Goal: Information Seeking & Learning: Learn about a topic

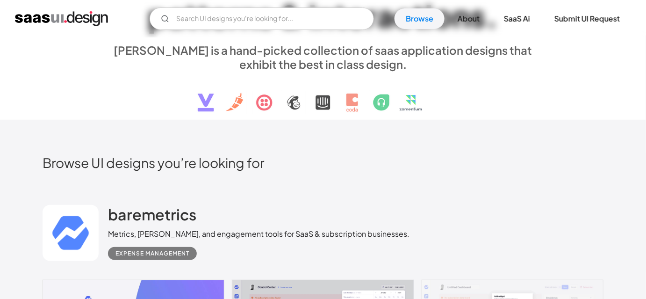
scroll to position [75, 0]
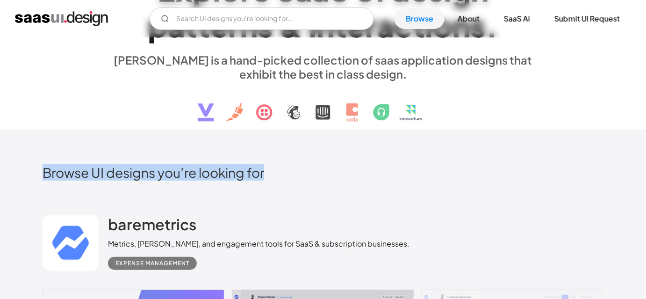
drag, startPoint x: 39, startPoint y: 138, endPoint x: 275, endPoint y: 138, distance: 236.1
click at [307, 188] on div "Browse UI designs you’re looking for" at bounding box center [323, 180] width 561 height 32
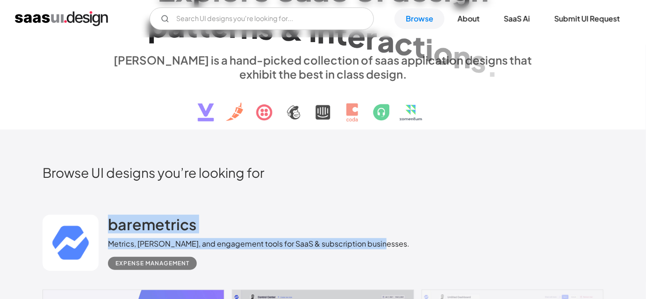
drag, startPoint x: 113, startPoint y: 212, endPoint x: 453, endPoint y: 248, distance: 342.3
click at [453, 248] on div "baremetrics Metrics, [PERSON_NAME], and engagement tools for SaaS & subscriptio…" at bounding box center [323, 243] width 561 height 94
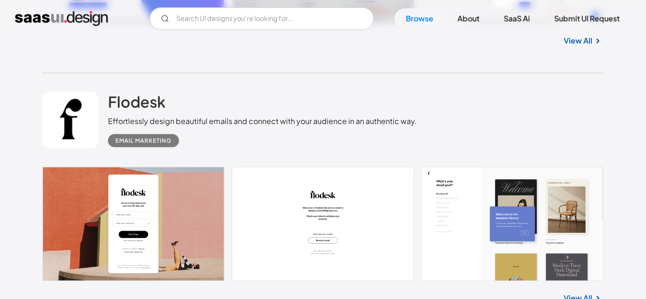
scroll to position [457, 0]
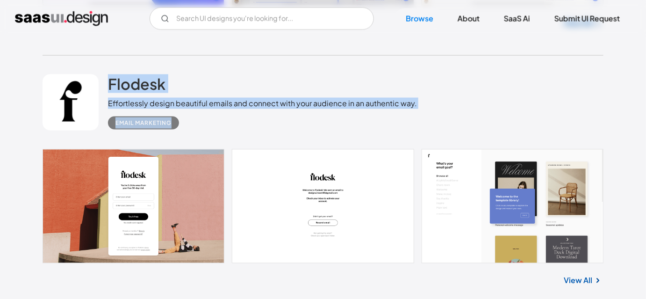
drag, startPoint x: 108, startPoint y: 71, endPoint x: 194, endPoint y: 125, distance: 101.7
click at [194, 125] on div "Flodesk Effortlessly design beautiful emails and connect with your audience in …" at bounding box center [323, 103] width 561 height 94
click at [199, 125] on div "Email Marketing" at bounding box center [262, 119] width 309 height 21
drag, startPoint x: 197, startPoint y: 127, endPoint x: 109, endPoint y: 79, distance: 99.4
click at [109, 79] on div "Flodesk Effortlessly design beautiful emails and connect with your audience in …" at bounding box center [262, 101] width 309 height 55
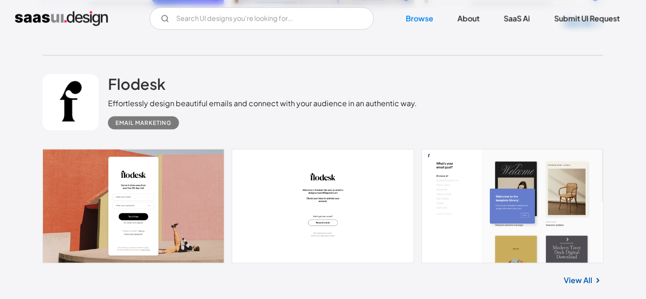
click at [108, 67] on div "Flodesk Effortlessly design beautiful emails and connect with your audience in …" at bounding box center [323, 103] width 561 height 94
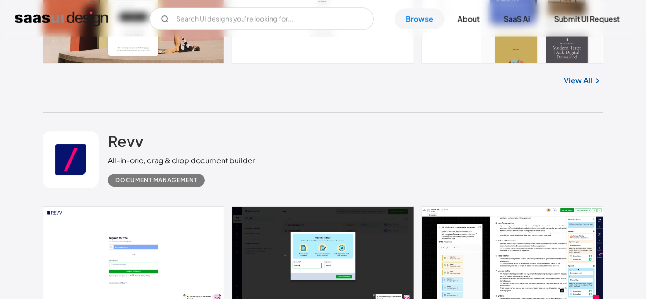
scroll to position [669, 0]
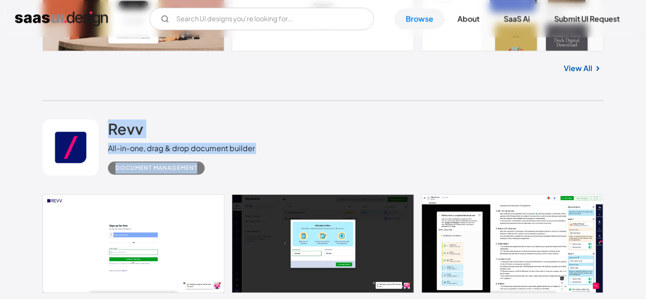
drag, startPoint x: 110, startPoint y: 109, endPoint x: 202, endPoint y: 173, distance: 112.5
click at [202, 173] on div "Revv All-in-one, drag & drop document builder Document Management" at bounding box center [323, 148] width 561 height 94
click at [238, 173] on div "Document Management" at bounding box center [181, 164] width 147 height 21
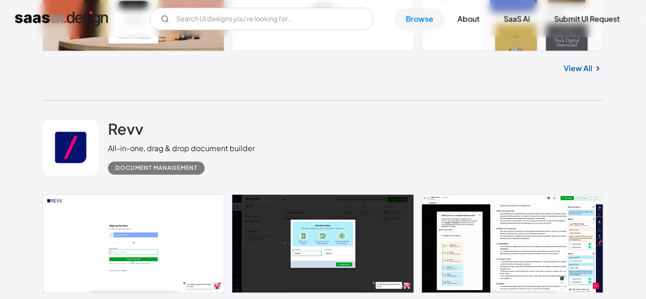
click at [368, 157] on div "Revv All-in-one, drag & drop document builder Document Management" at bounding box center [323, 148] width 561 height 94
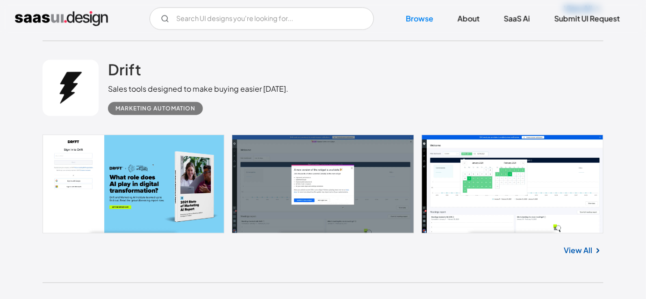
scroll to position [1477, 0]
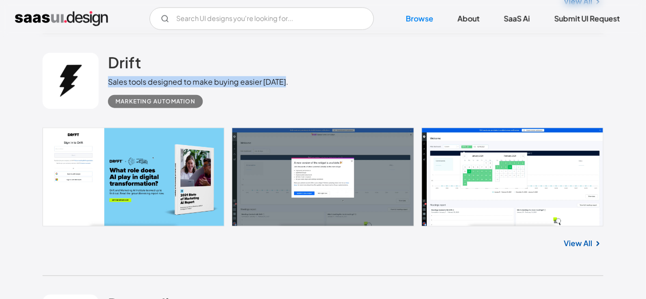
drag, startPoint x: 108, startPoint y: 79, endPoint x: 304, endPoint y: 86, distance: 196.5
click at [304, 86] on div "Drift Sales tools designed to make buying easier [DATE]. Marketing Automation" at bounding box center [323, 81] width 561 height 94
drag, startPoint x: 216, startPoint y: 102, endPoint x: 111, endPoint y: 55, distance: 114.9
click at [111, 55] on div "Drift Sales tools designed to make buying easier [DATE]. Marketing Automation" at bounding box center [198, 80] width 180 height 55
click at [110, 38] on div "Drift Sales tools designed to make buying easier [DATE]. Marketing Automation" at bounding box center [323, 81] width 561 height 94
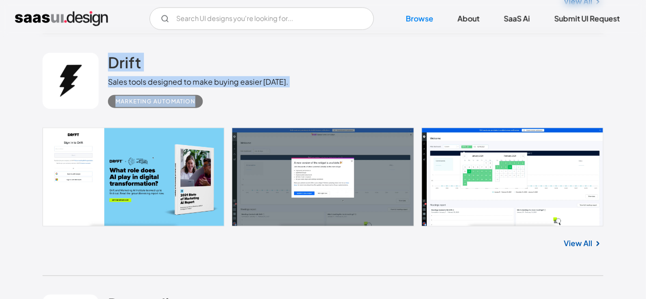
drag, startPoint x: 110, startPoint y: 38, endPoint x: 213, endPoint y: 103, distance: 121.4
click at [213, 103] on div "Drift Sales tools designed to make buying easier [DATE]. Marketing Automation" at bounding box center [323, 81] width 561 height 94
click at [247, 112] on div "Drift Sales tools designed to make buying easier [DATE]. Marketing Automation" at bounding box center [323, 81] width 561 height 94
click at [216, 121] on div "Drift Sales tools designed to make buying easier [DATE]. Marketing Automation" at bounding box center [323, 81] width 561 height 94
drag, startPoint x: 105, startPoint y: 51, endPoint x: 203, endPoint y: 104, distance: 111.9
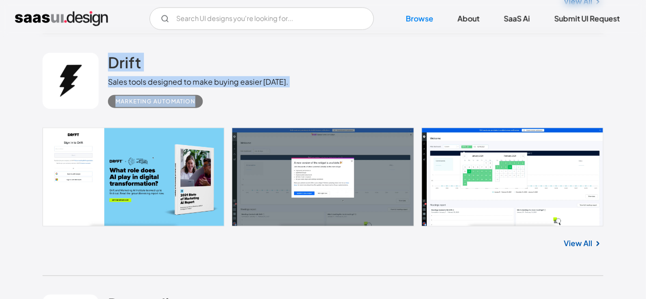
click at [203, 104] on div "Drift Sales tools designed to make buying easier [DATE]. Marketing Automation" at bounding box center [323, 81] width 561 height 94
click at [240, 104] on div "Marketing Automation" at bounding box center [198, 97] width 180 height 21
drag, startPoint x: 108, startPoint y: 47, endPoint x: 238, endPoint y: 99, distance: 139.5
click at [238, 99] on div "Drift Sales tools designed to make buying easier [DATE]. Marketing Automation" at bounding box center [323, 81] width 561 height 94
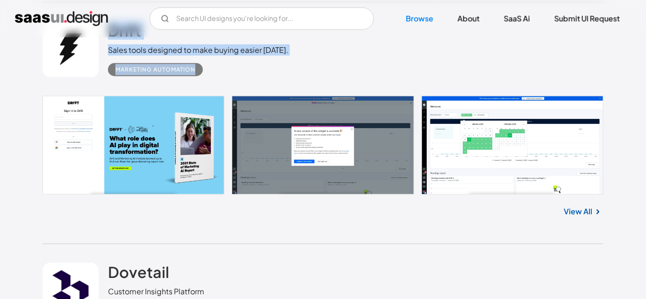
scroll to position [1562, 0]
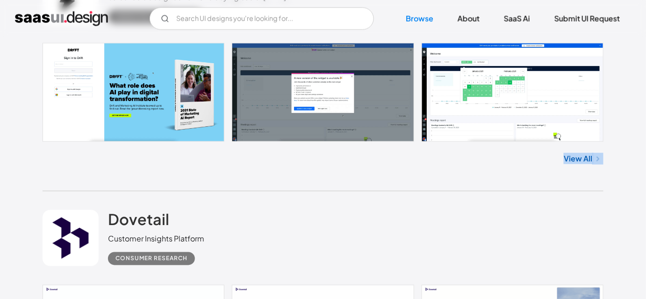
drag, startPoint x: 554, startPoint y: 155, endPoint x: 606, endPoint y: 161, distance: 51.8
drag, startPoint x: 612, startPoint y: 161, endPoint x: 543, endPoint y: 161, distance: 69.2
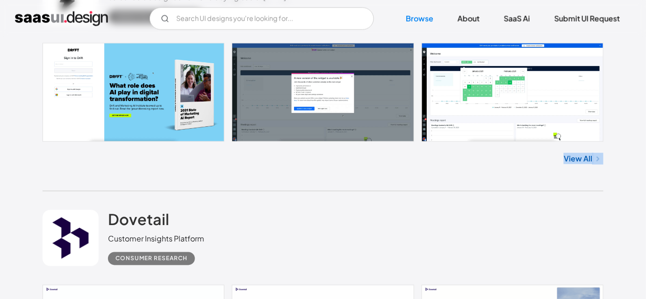
click at [542, 161] on div "View All" at bounding box center [323, 157] width 561 height 31
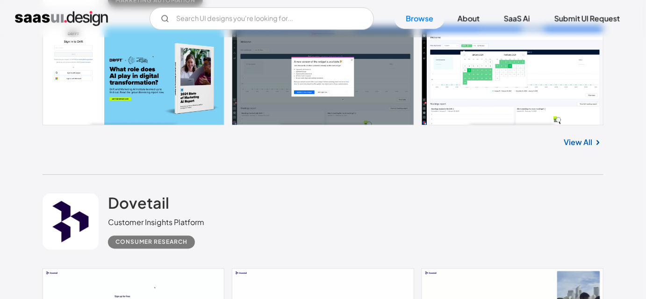
scroll to position [1647, 0]
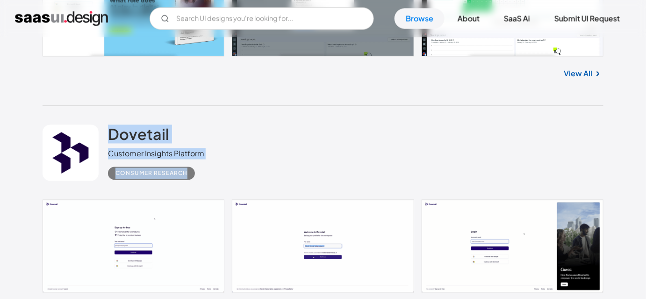
drag, startPoint x: 108, startPoint y: 117, endPoint x: 223, endPoint y: 167, distance: 125.7
click at [223, 167] on div "Dovetail Customer Insights Platform Consumer Research" at bounding box center [323, 153] width 561 height 94
click at [228, 168] on div "Dovetail Customer Insights Platform Consumer Research" at bounding box center [323, 153] width 561 height 94
click at [206, 178] on div "Dovetail Customer Insights Platform Consumer Research" at bounding box center [323, 153] width 561 height 94
drag, startPoint x: 196, startPoint y: 179, endPoint x: 133, endPoint y: 137, distance: 75.7
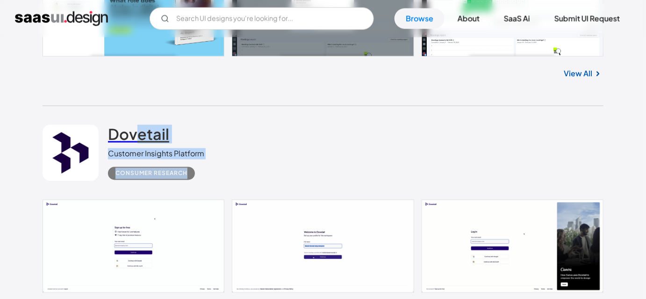
click at [133, 137] on div "Dovetail Customer Insights Platform Consumer Research" at bounding box center [156, 152] width 96 height 55
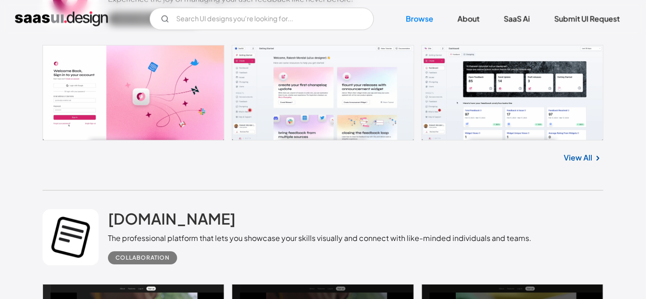
scroll to position [2072, 0]
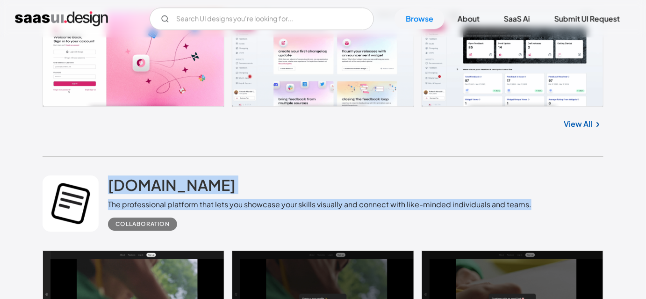
drag, startPoint x: 107, startPoint y: 165, endPoint x: 540, endPoint y: 205, distance: 435.7
click at [540, 205] on div "[DOMAIN_NAME] The professional platform that lets you showcase your skills visu…" at bounding box center [323, 204] width 561 height 94
click at [543, 204] on div "[DOMAIN_NAME] The professional platform that lets you showcase your skills visu…" at bounding box center [323, 204] width 561 height 94
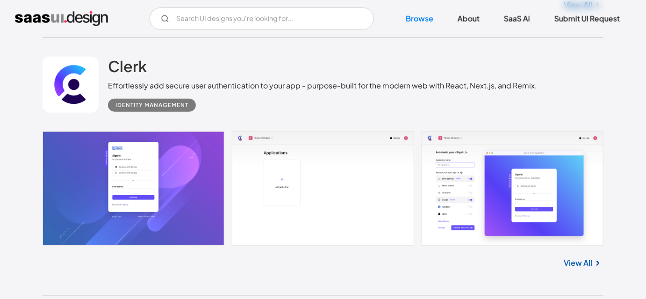
scroll to position [2710, 0]
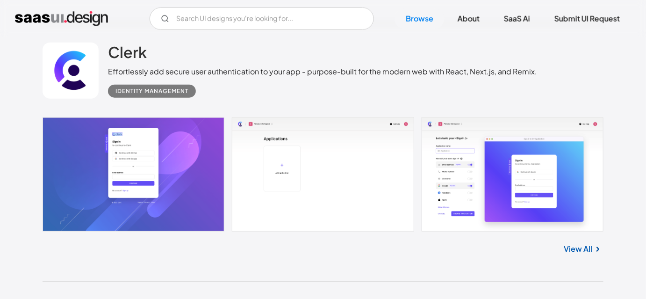
click at [322, 254] on div "View All" at bounding box center [323, 246] width 561 height 31
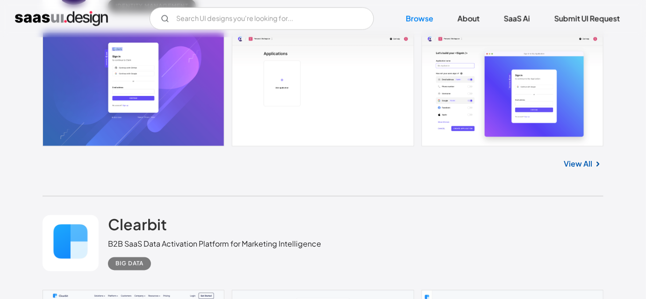
drag, startPoint x: 500, startPoint y: 266, endPoint x: 514, endPoint y: 281, distance: 20.2
click at [514, 281] on div "Clearbit B2B SaaS Data Activation Platform for Marketing Intelligence Big Data" at bounding box center [323, 243] width 561 height 94
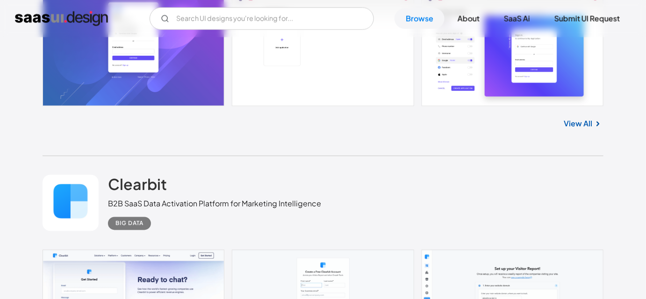
scroll to position [2880, 0]
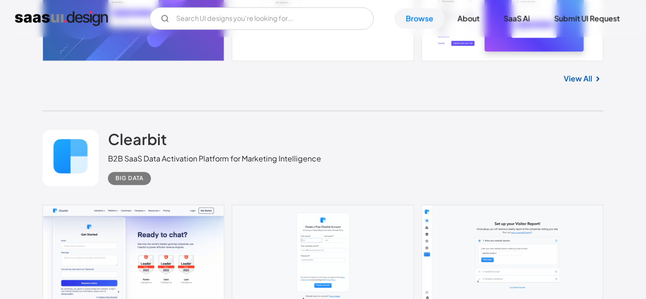
click at [442, 149] on div "Clearbit B2B SaaS Data Activation Platform for Marketing Intelligence Big Data" at bounding box center [323, 158] width 561 height 94
click at [345, 143] on div "Clearbit B2B SaaS Data Activation Platform for Marketing Intelligence Big Data" at bounding box center [323, 158] width 561 height 94
